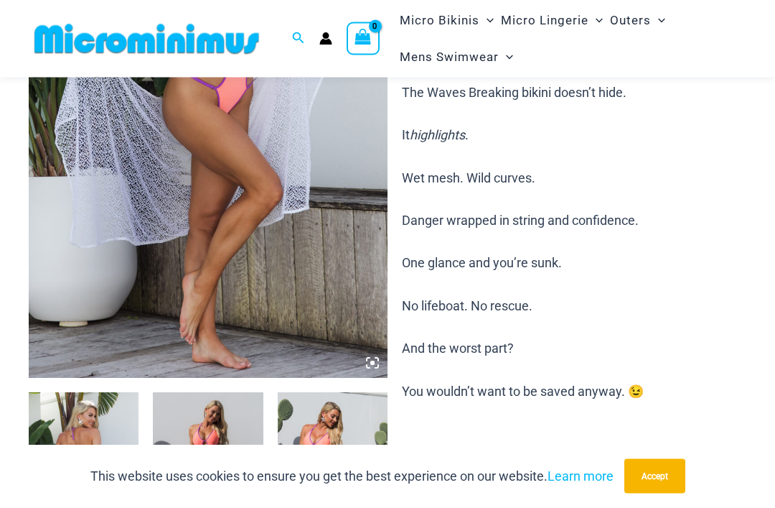
scroll to position [327, 0]
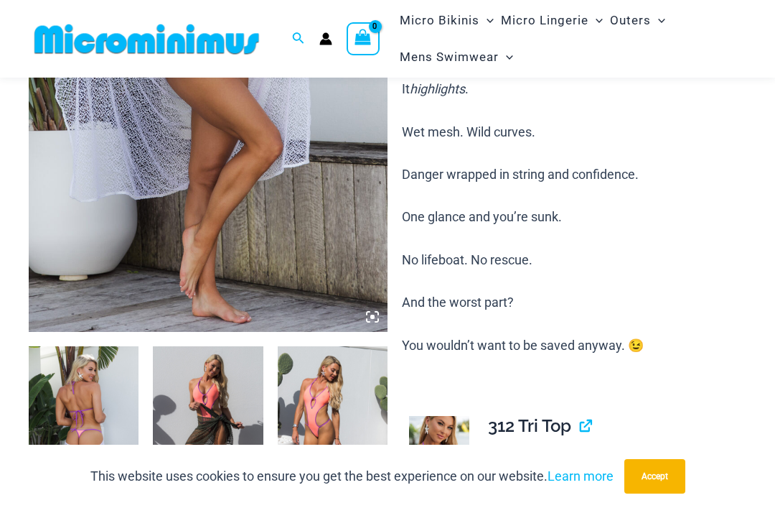
click at [657, 493] on button "Accept" at bounding box center [655, 476] width 61 height 34
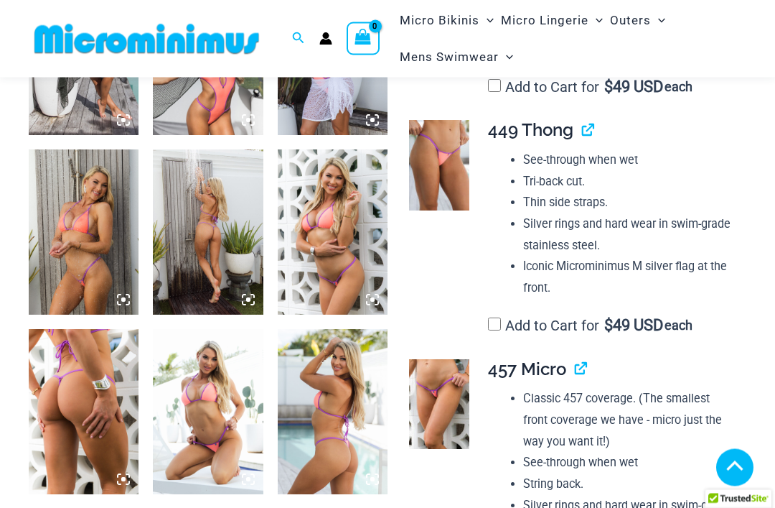
scroll to position [882, 0]
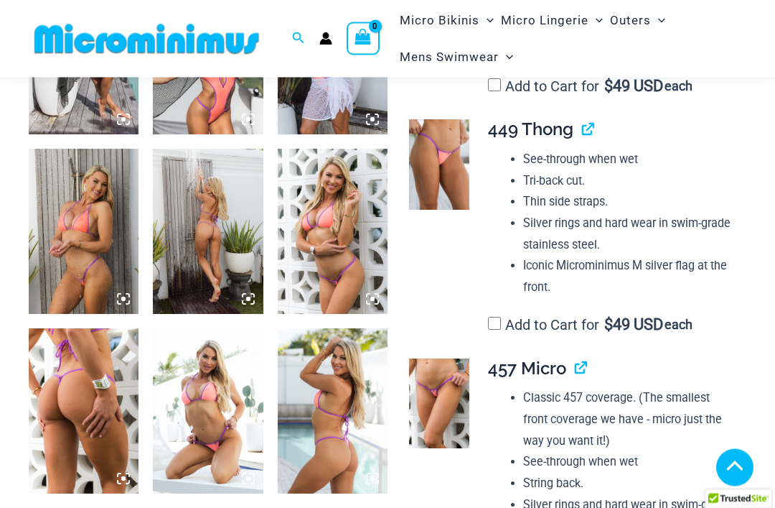
click at [85, 239] on img at bounding box center [84, 231] width 110 height 165
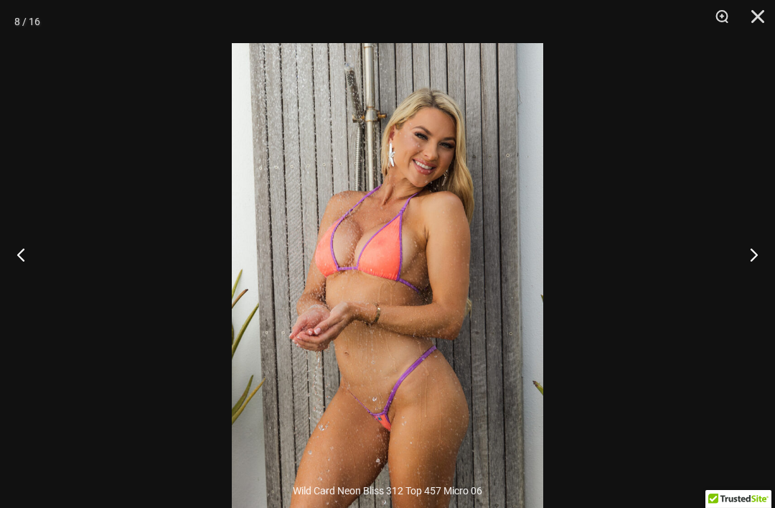
click at [714, 19] on button "Zoom" at bounding box center [717, 21] width 36 height 43
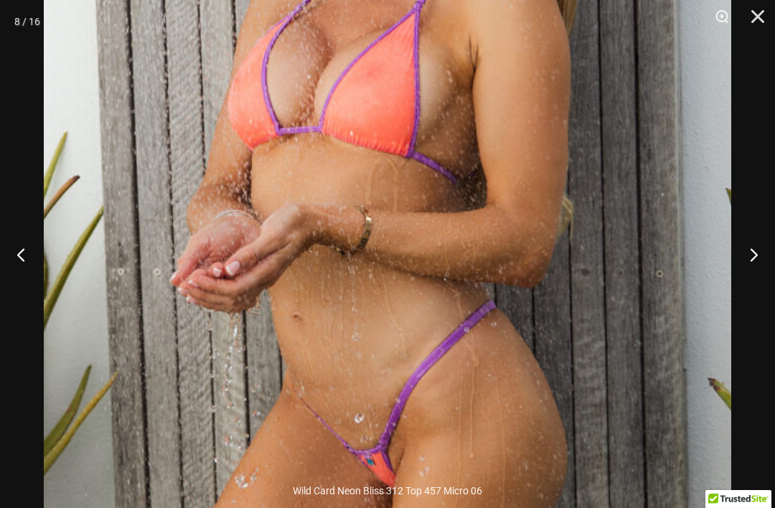
click at [749, 274] on button "Next" at bounding box center [749, 254] width 54 height 72
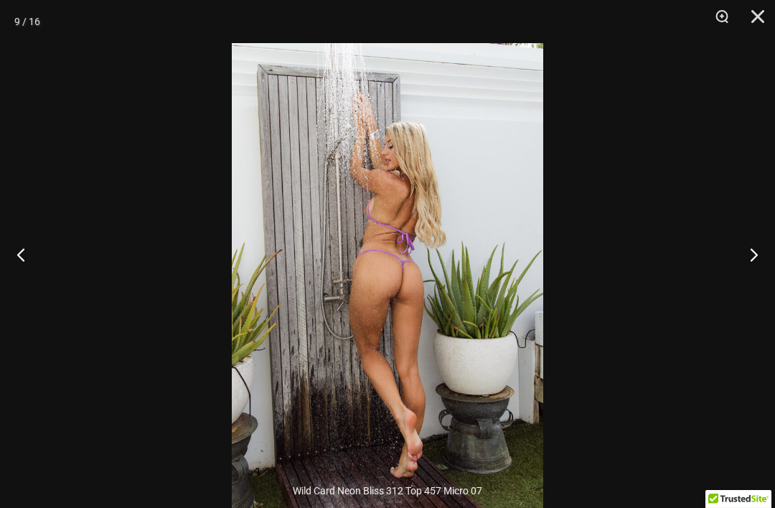
click at [752, 285] on button "Next" at bounding box center [749, 254] width 54 height 72
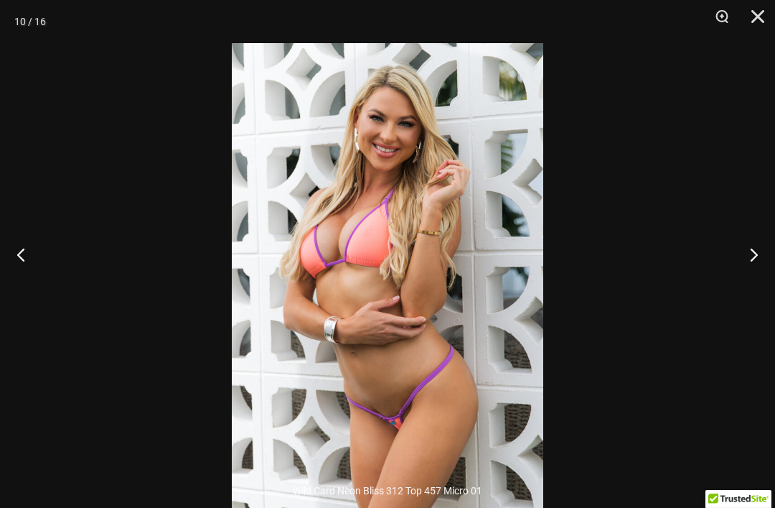
click at [752, 289] on button "Next" at bounding box center [749, 254] width 54 height 72
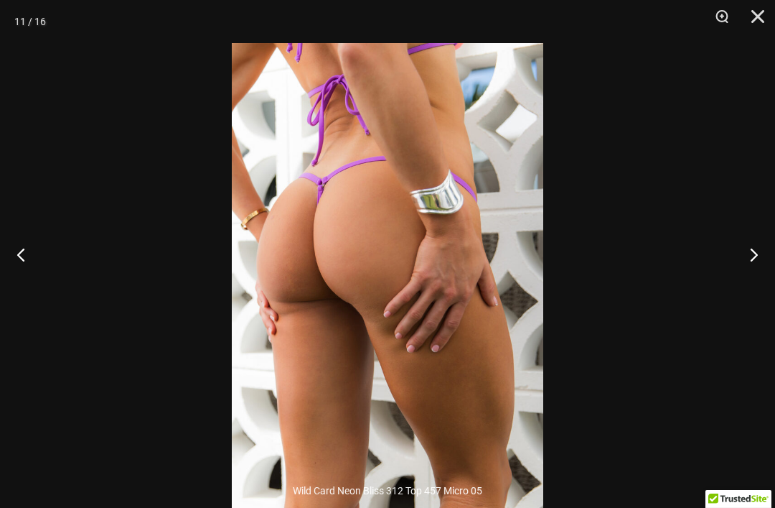
click at [751, 279] on button "Next" at bounding box center [749, 254] width 54 height 72
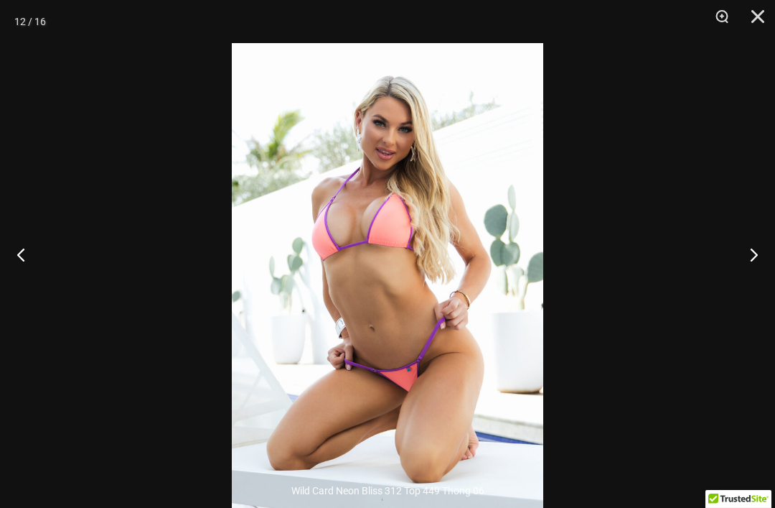
click at [750, 286] on button "Next" at bounding box center [749, 254] width 54 height 72
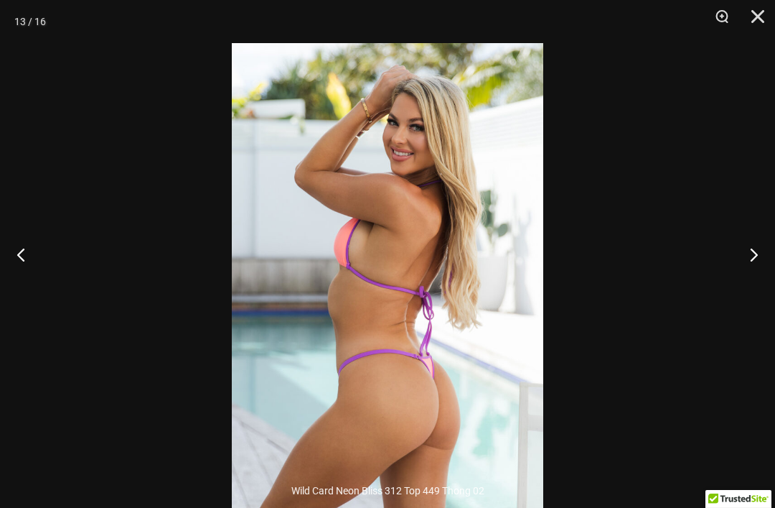
click at [754, 281] on button "Next" at bounding box center [749, 254] width 54 height 72
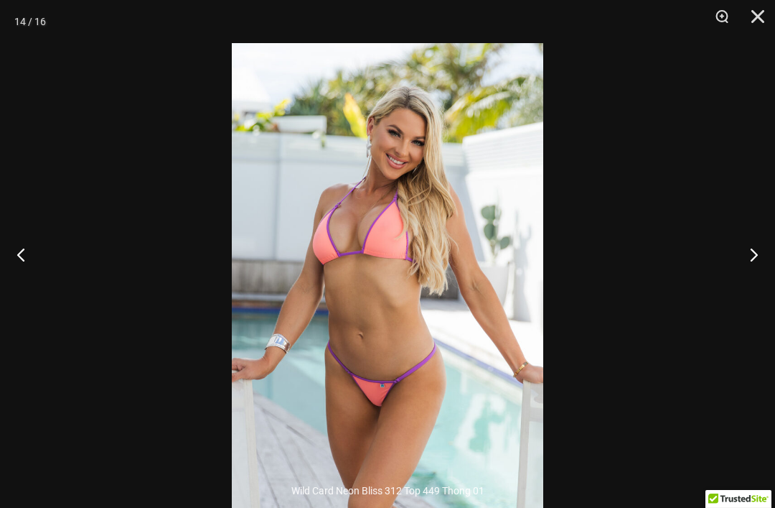
click at [750, 286] on button "Next" at bounding box center [749, 254] width 54 height 72
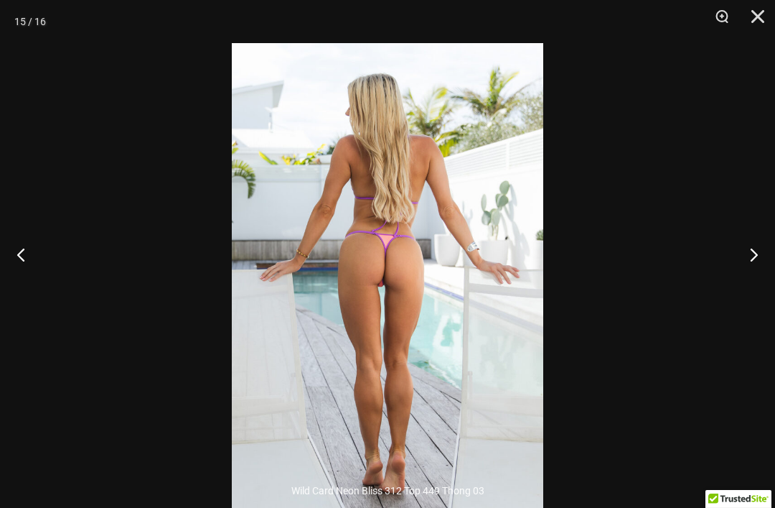
click at [761, 19] on button "Close" at bounding box center [753, 21] width 36 height 43
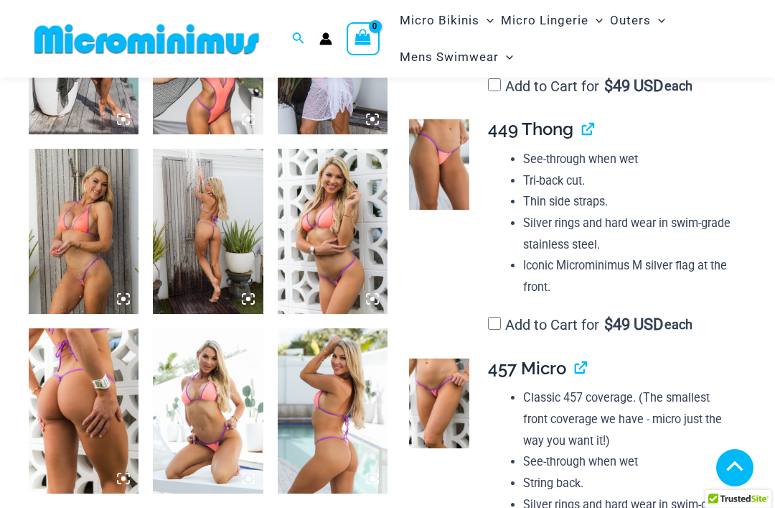
click at [449, 391] on img at bounding box center [439, 403] width 60 height 90
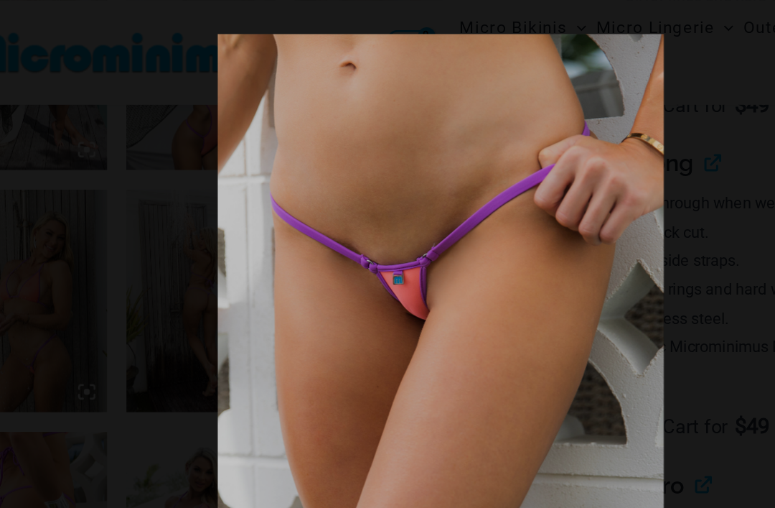
scroll to position [887, 0]
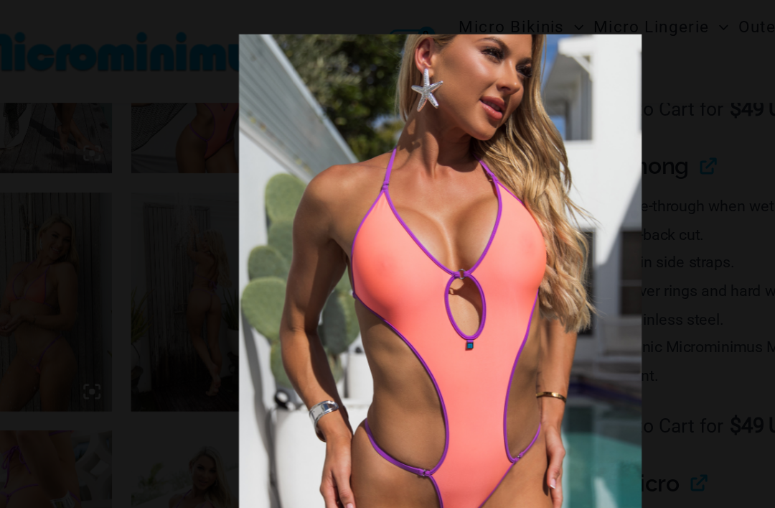
click at [537, 219] on div at bounding box center [387, 254] width 775 height 508
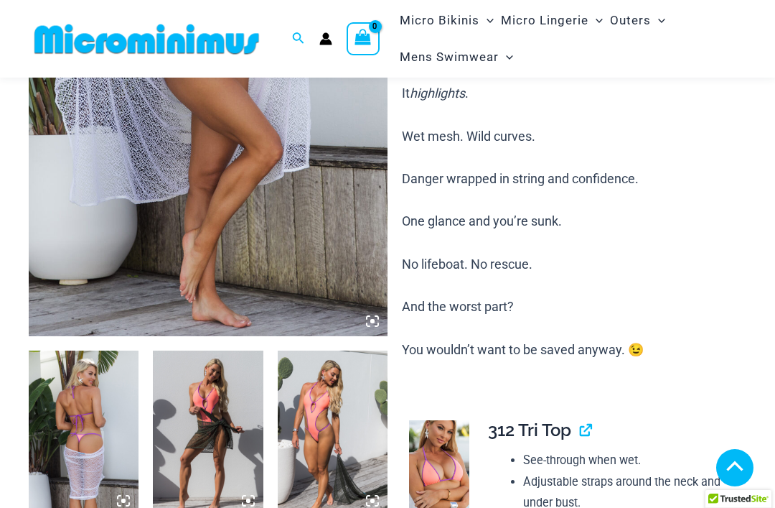
scroll to position [321, 0]
